Goal: Book appointment/travel/reservation

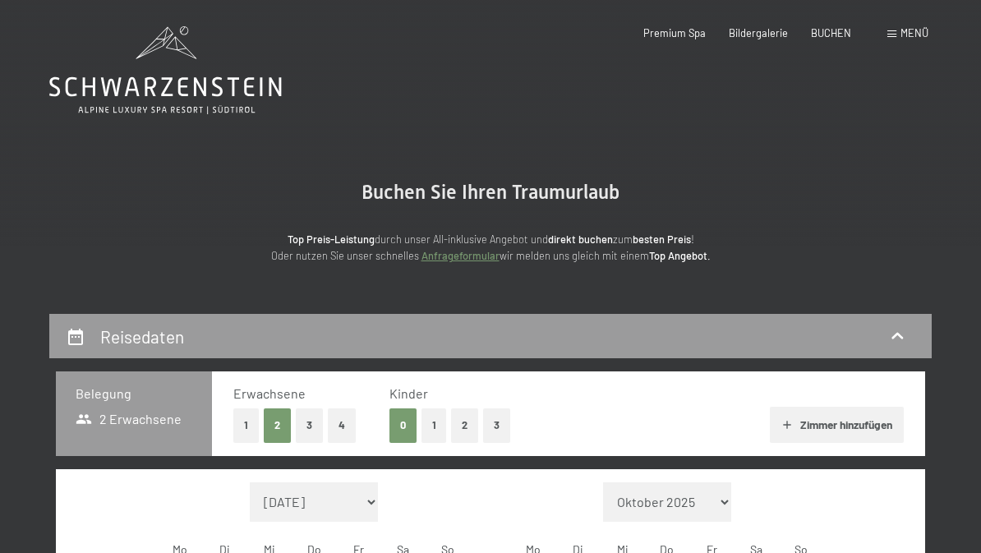
click at [469, 432] on button "2" at bounding box center [464, 426] width 27 height 34
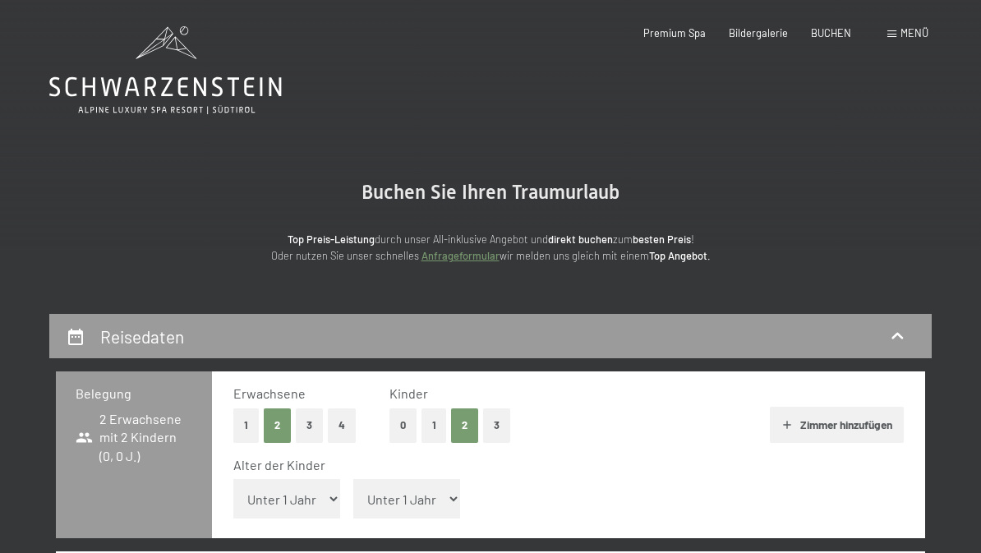
click at [385, 494] on select "Unter 1 Jahr 1 Jahr 2 Jahre 3 Jahre 4 Jahre 5 Jahre 6 Jahre 7 Jahre 8 Jahre 9 J…" at bounding box center [406, 498] width 107 height 39
select select "14"
click at [294, 488] on select "Unter 1 Jahr 1 Jahr 2 Jahre 3 Jahre 4 Jahre 5 Jahre 6 Jahre 7 Jahre 8 Jahre 9 J…" at bounding box center [286, 498] width 107 height 39
click at [301, 490] on select "Unter 1 Jahr 1 Jahr 2 Jahre 3 Jahre 4 Jahre 5 Jahre 6 Jahre 7 Jahre 8 Jahre 9 J…" at bounding box center [286, 498] width 107 height 39
select select "14"
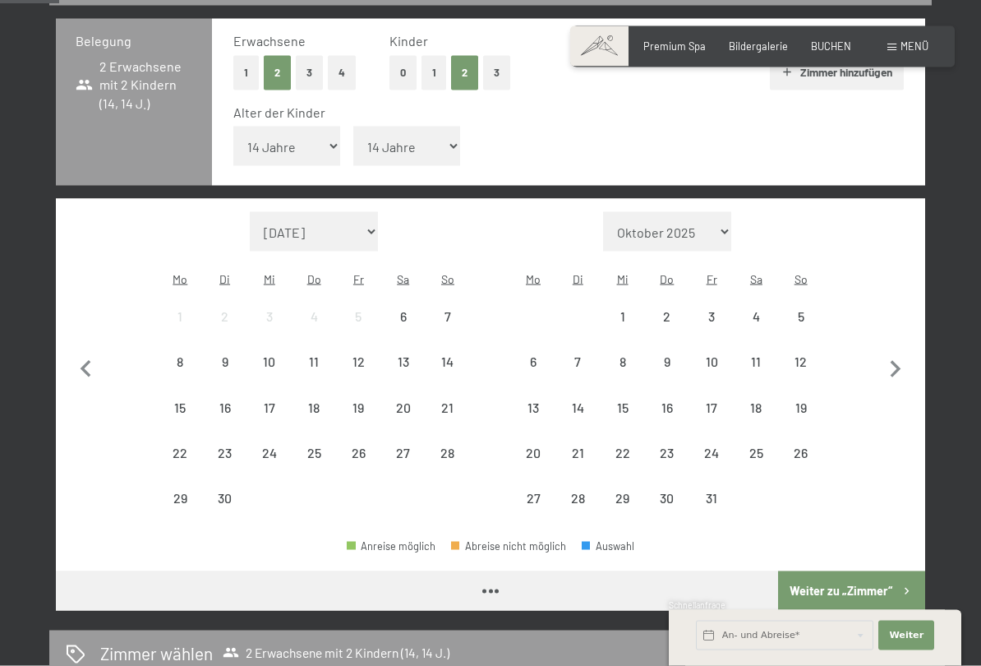
scroll to position [369, 0]
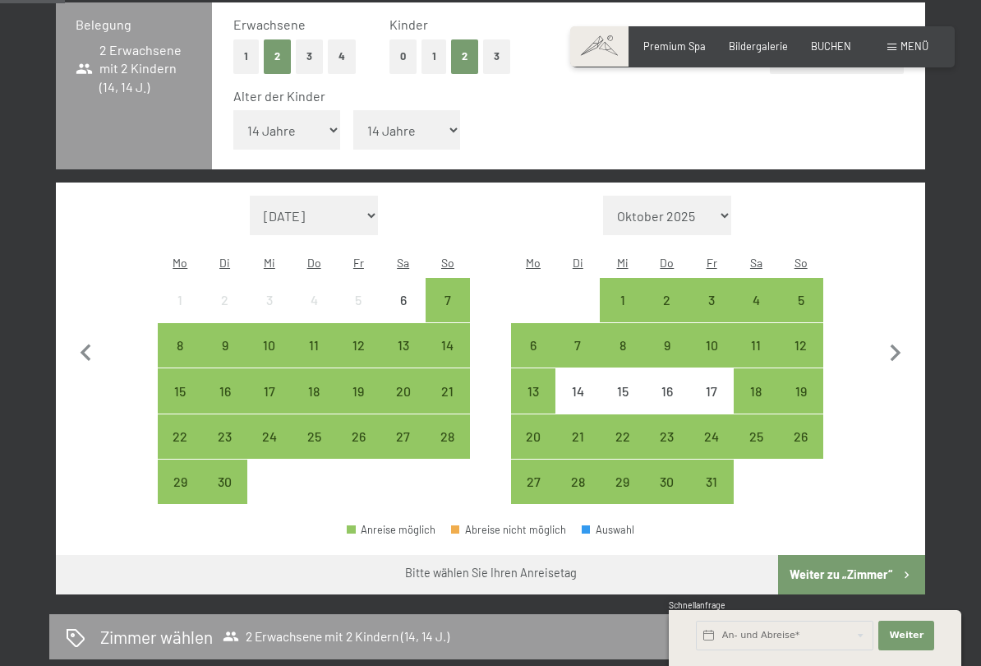
click at [898, 336] on icon "button" at bounding box center [896, 353] width 35 height 35
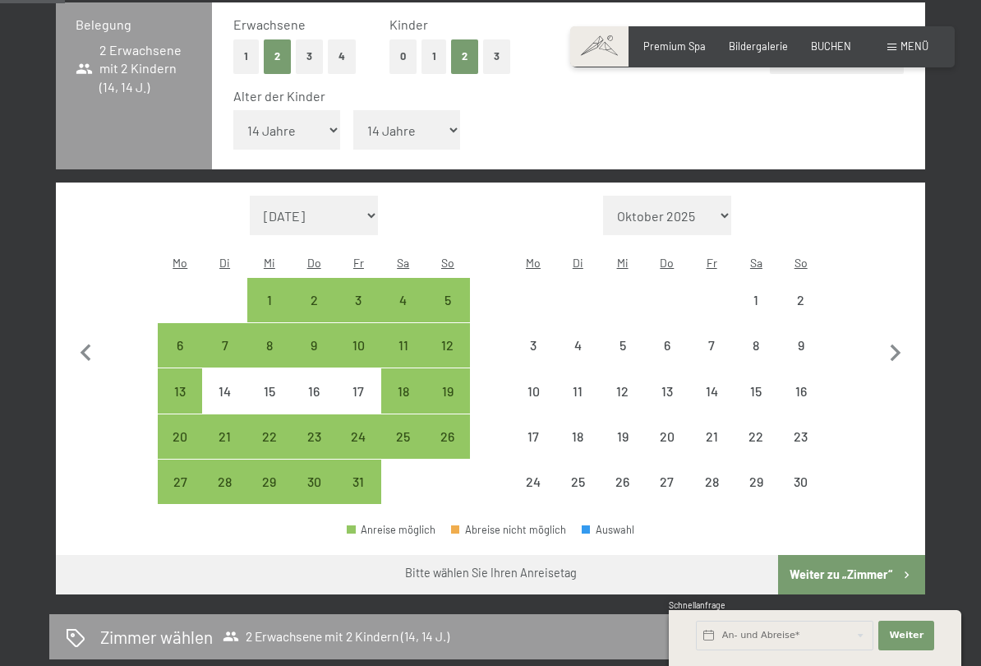
click at [898, 336] on icon "button" at bounding box center [896, 353] width 35 height 35
select select "[DATE]"
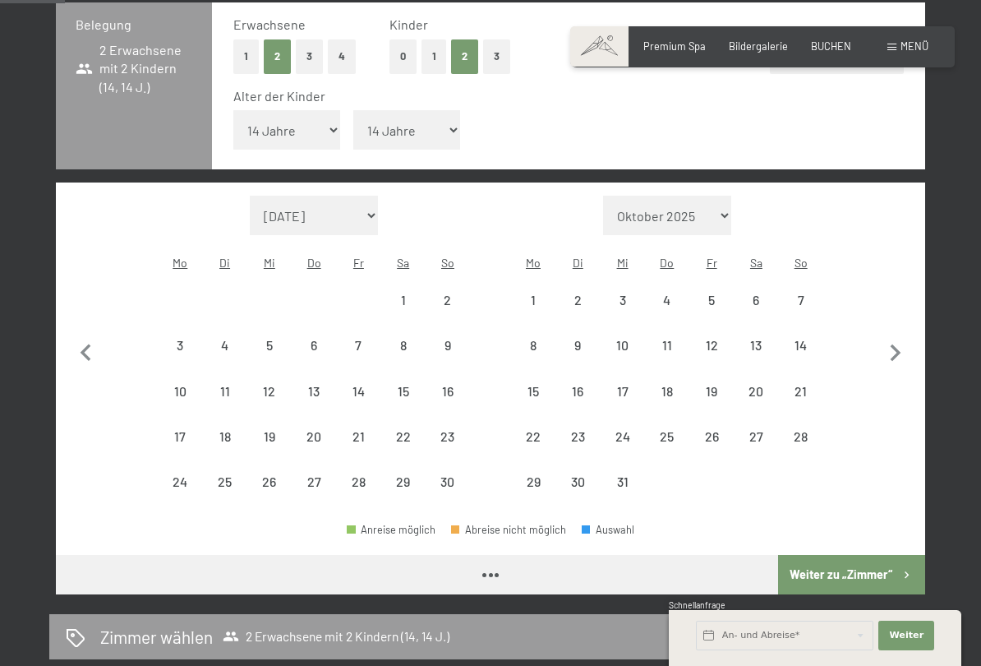
click at [898, 344] on icon "button" at bounding box center [896, 352] width 11 height 17
select select "[DATE]"
click at [898, 344] on icon "button" at bounding box center [896, 352] width 11 height 17
click at [900, 336] on icon "button" at bounding box center [896, 353] width 35 height 35
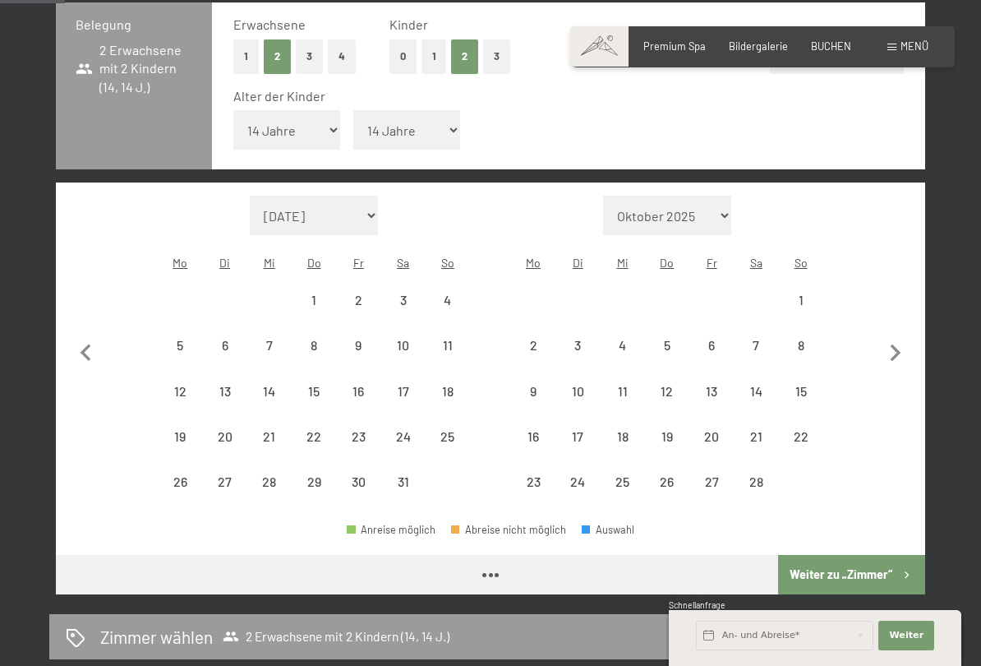
click at [899, 323] on button "button" at bounding box center [896, 350] width 35 height 309
select select "[DATE]"
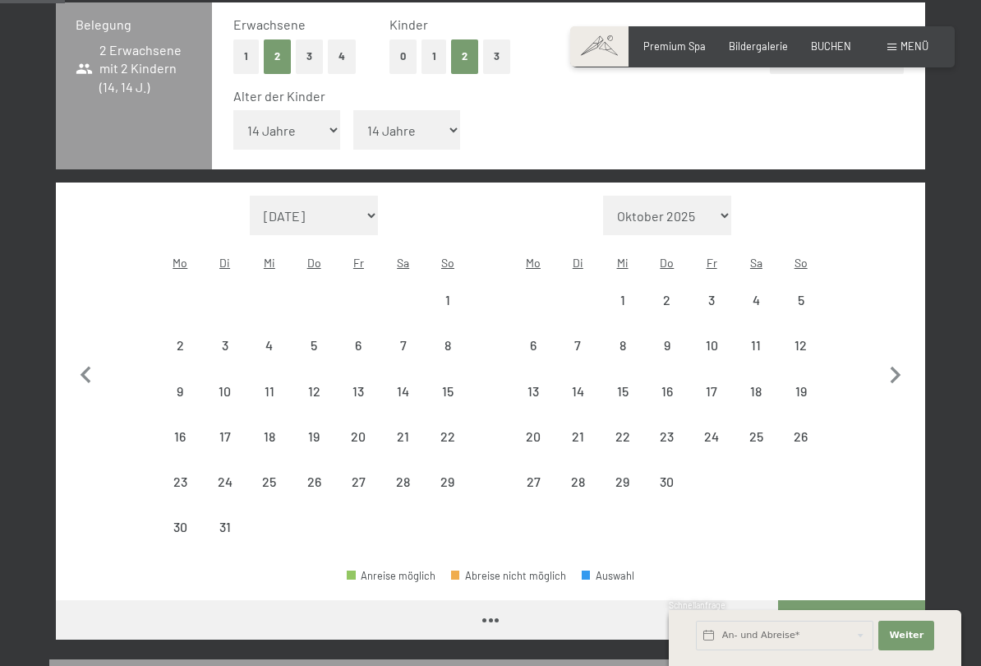
click at [898, 325] on button "button" at bounding box center [896, 373] width 35 height 354
select select "[DATE]"
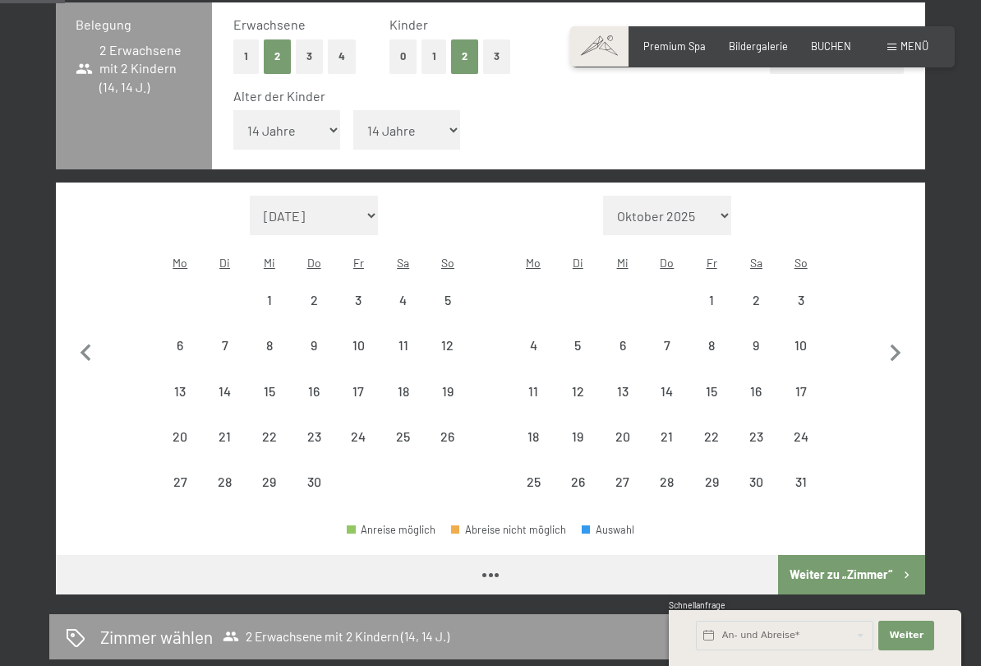
click at [898, 344] on icon "button" at bounding box center [896, 352] width 11 height 17
select select "[DATE]"
click at [898, 336] on icon "button" at bounding box center [896, 353] width 35 height 35
select select "[DATE]"
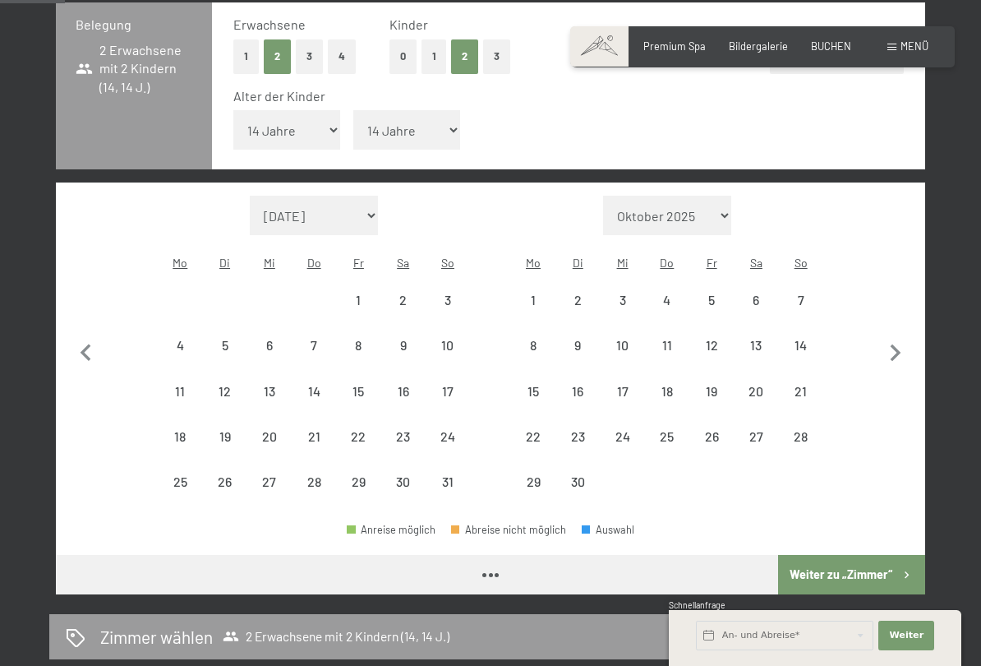
select select "[DATE]"
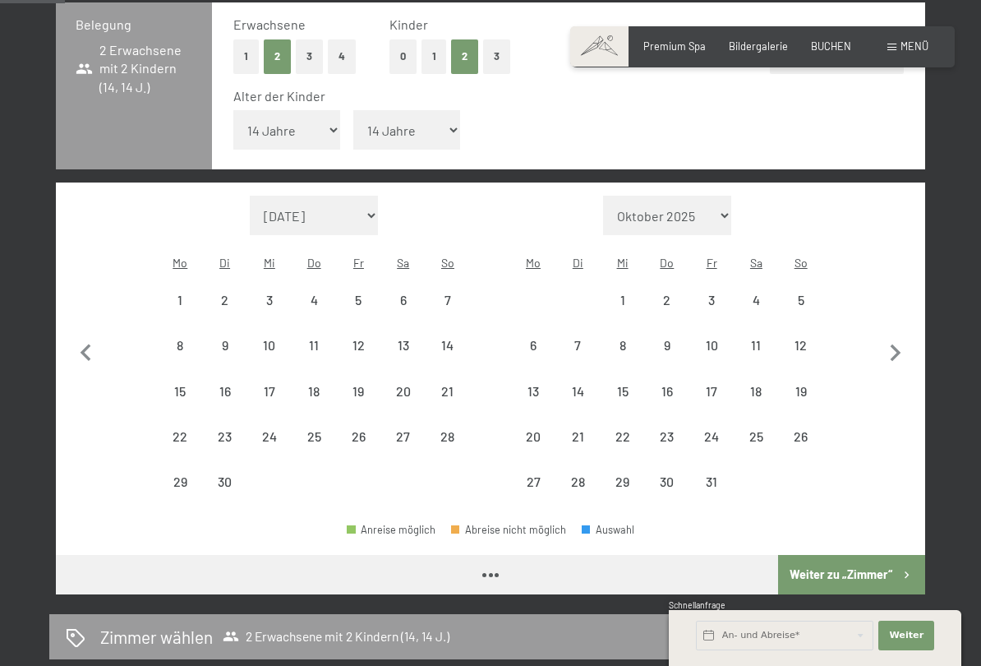
click at [906, 336] on icon "button" at bounding box center [896, 353] width 35 height 35
select select "[DATE]"
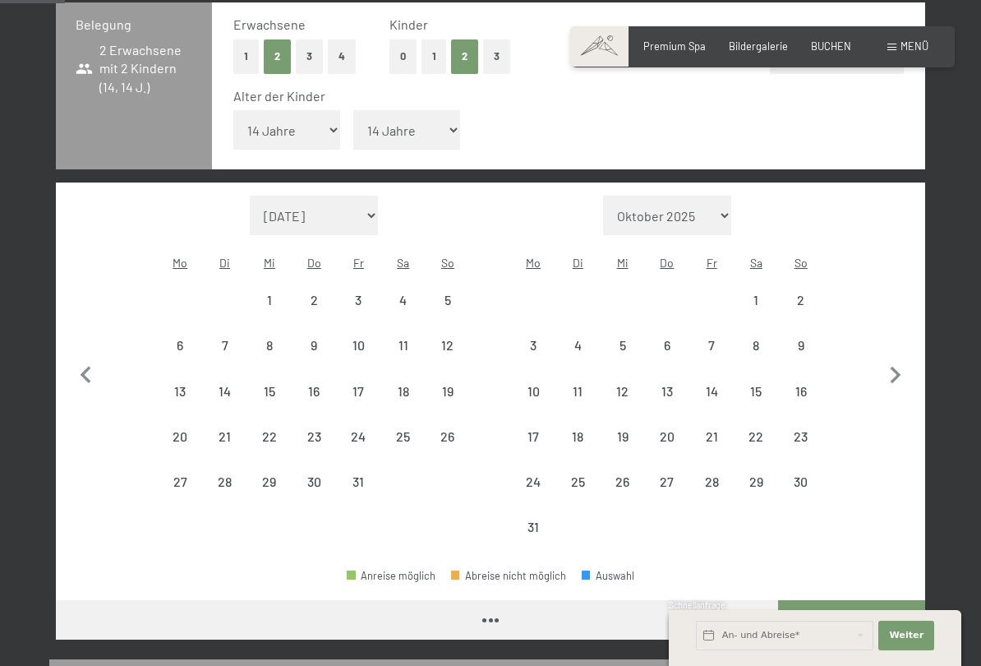
select select "[DATE]"
click at [766, 430] on div "22" at bounding box center [756, 450] width 41 height 41
select select "[DATE]"
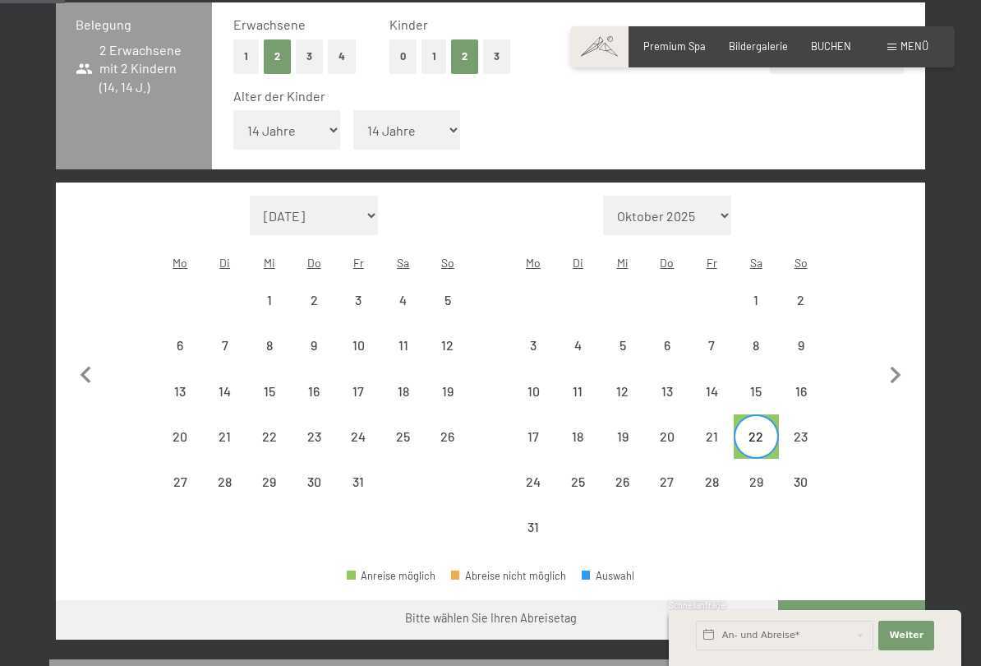
click at [671, 475] on div "27" at bounding box center [667, 495] width 41 height 41
select select "[DATE]"
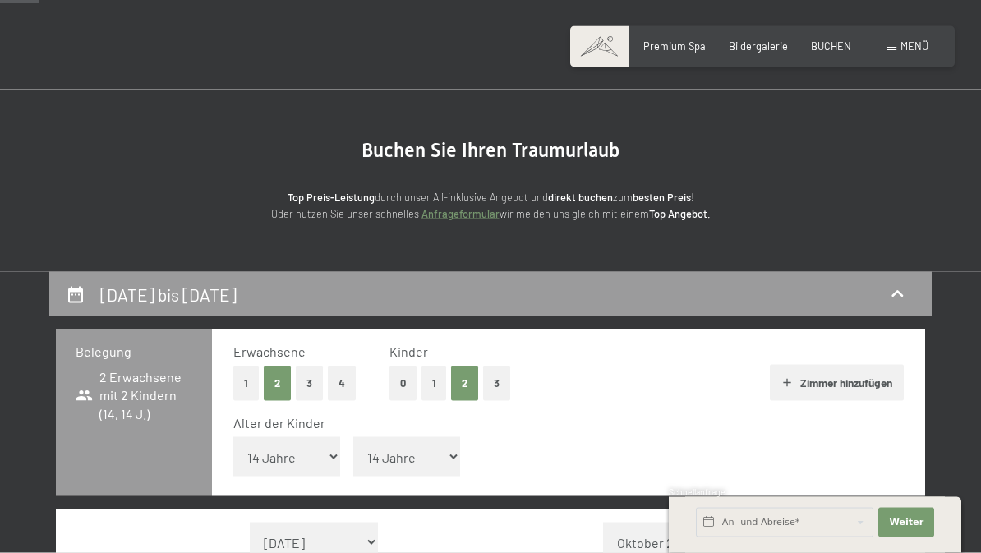
scroll to position [0, 0]
